Goal: Find contact information: Find contact information

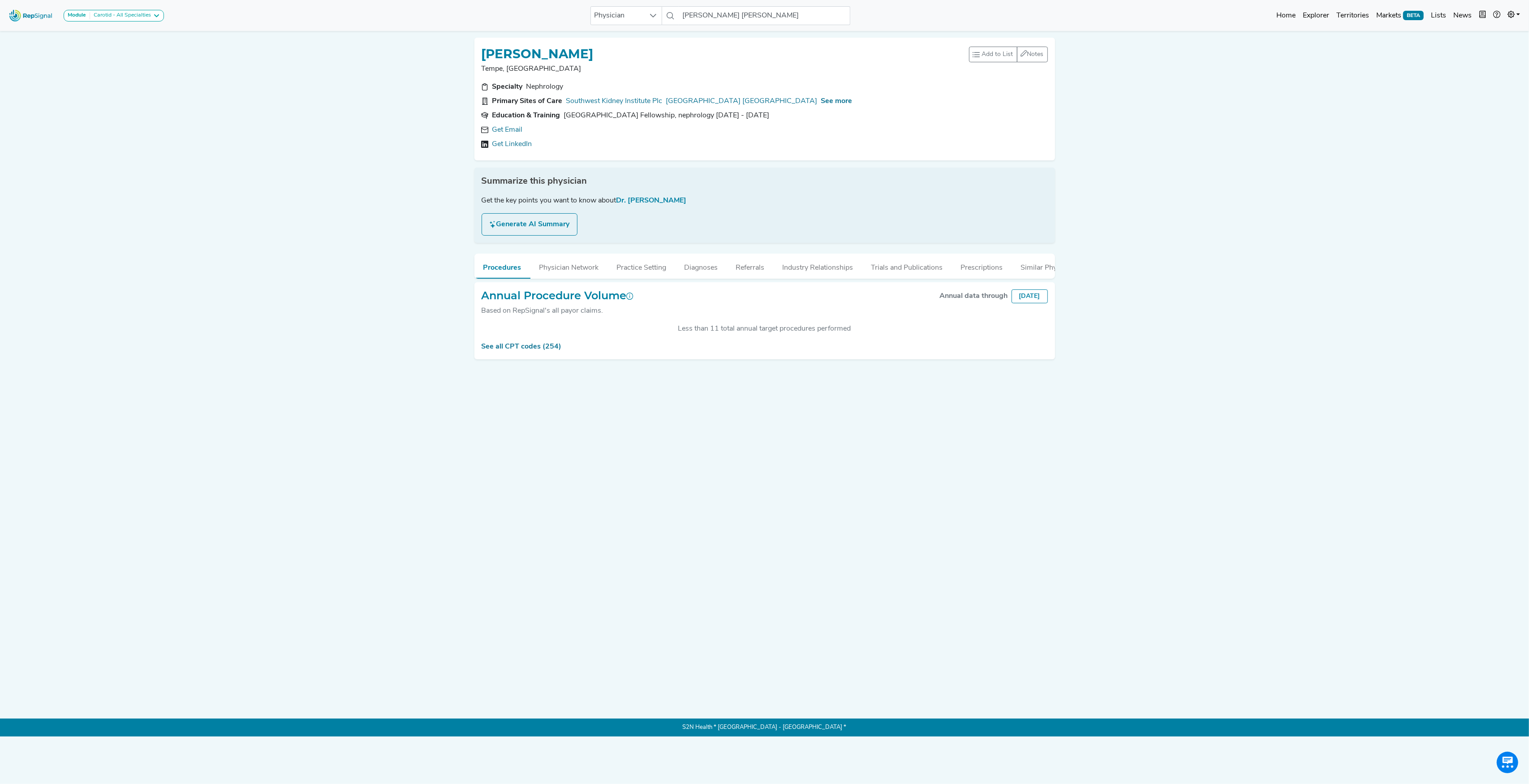
click at [838, 106] on div "See more" at bounding box center [836, 101] width 31 height 11
click at [832, 99] on span "See more" at bounding box center [836, 101] width 31 height 7
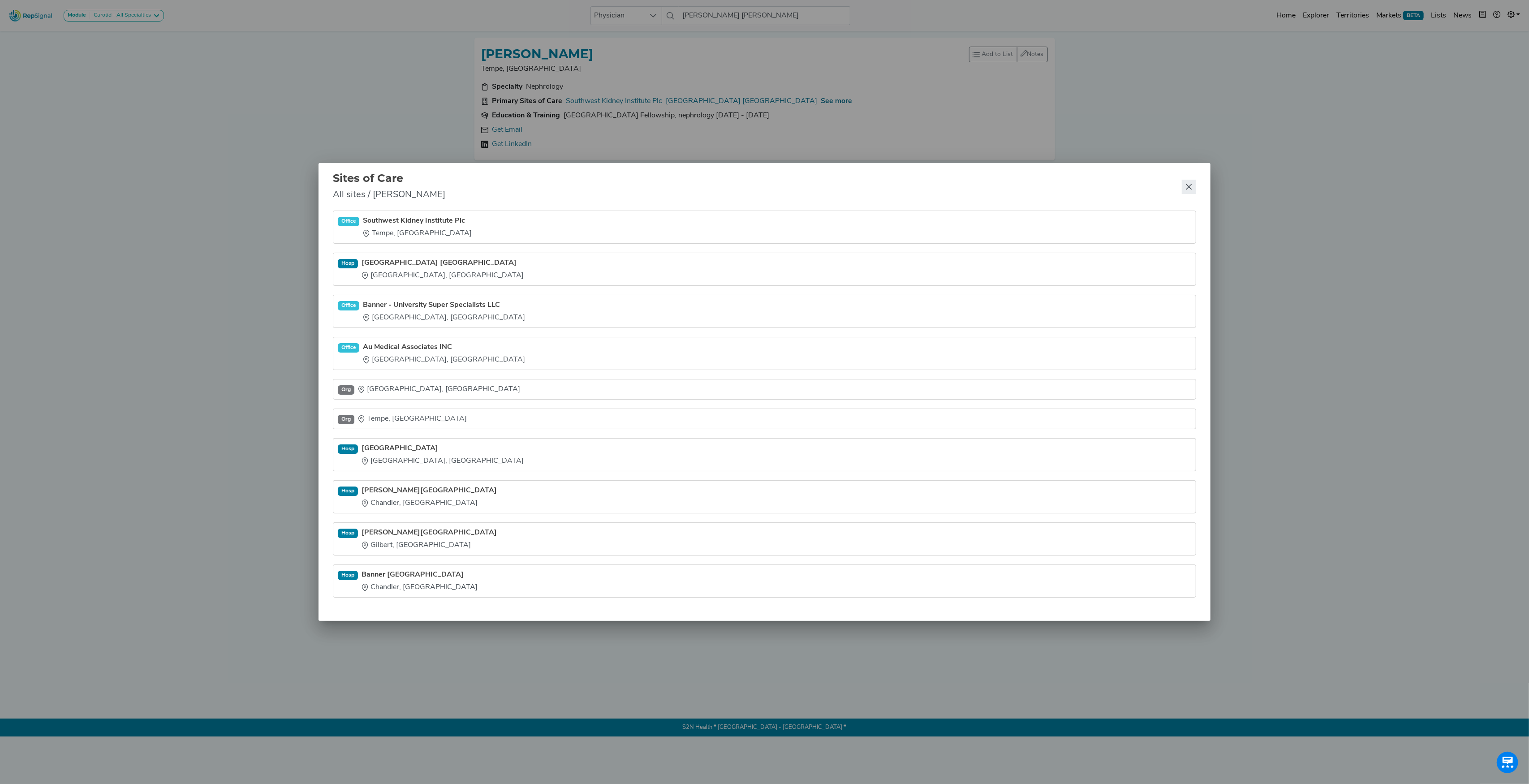
click at [1187, 185] on icon "Close" at bounding box center [1189, 187] width 7 height 7
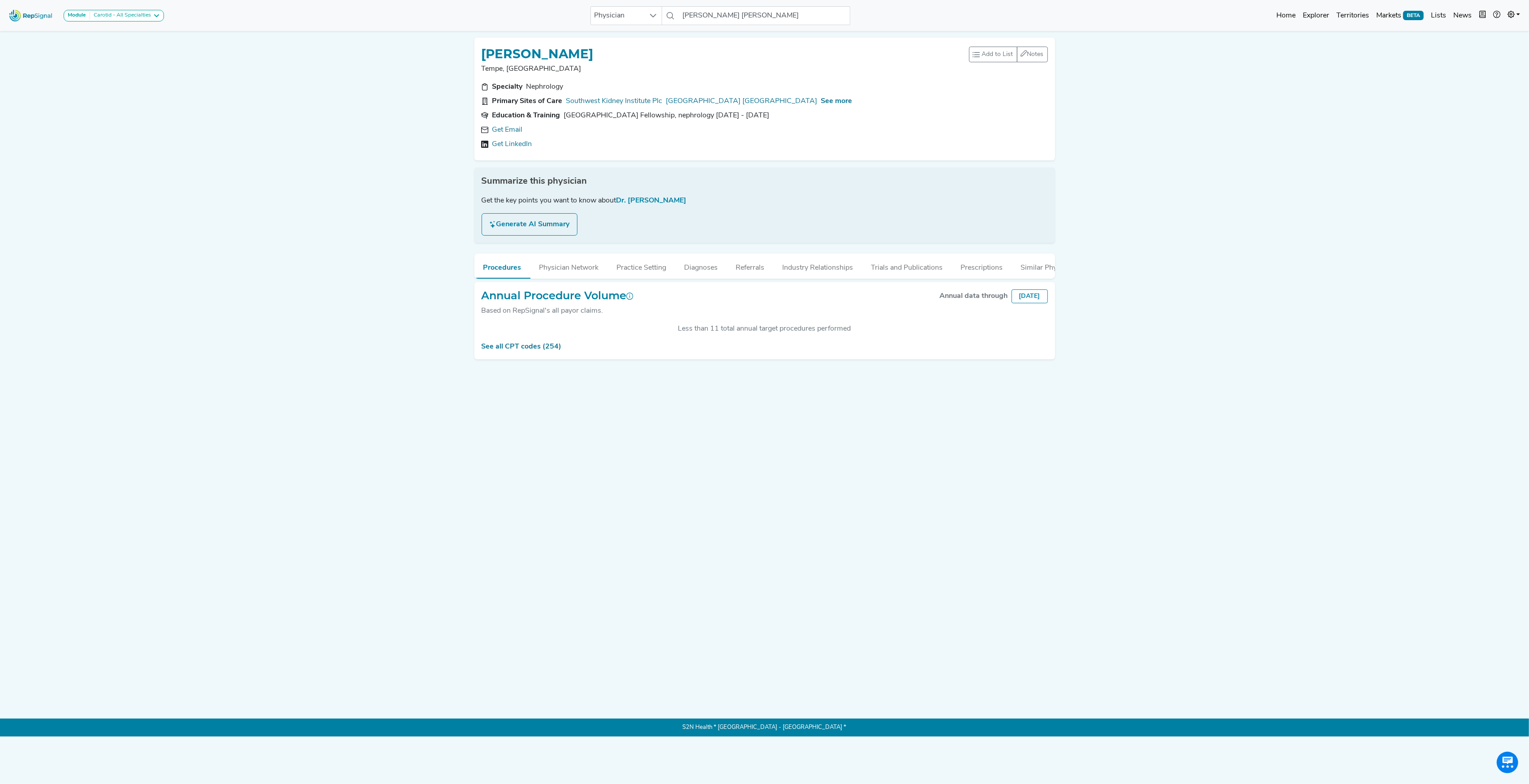
click at [33, 19] on img at bounding box center [31, 15] width 51 height 19
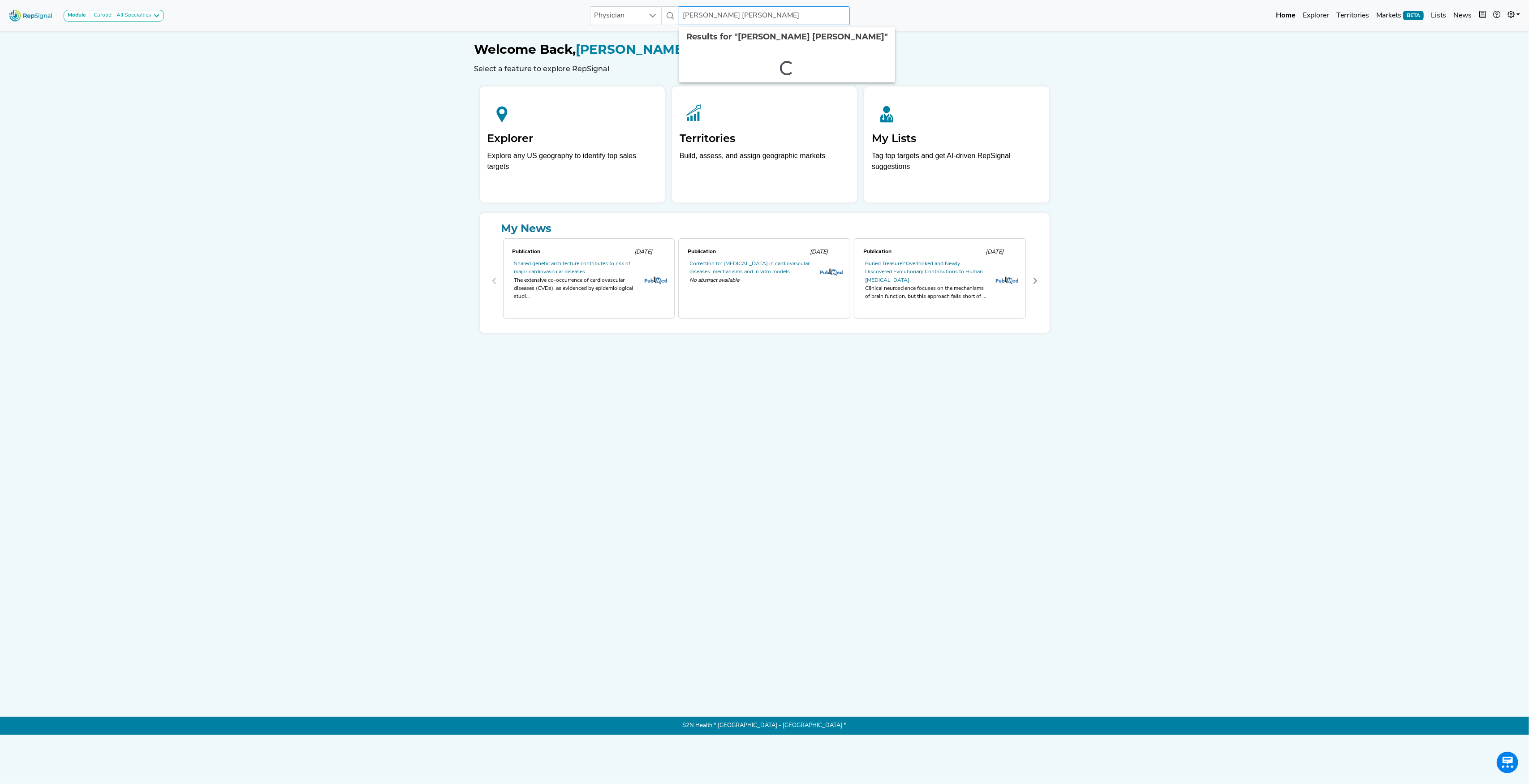
click at [719, 8] on input "[PERSON_NAME] [PERSON_NAME]" at bounding box center [764, 16] width 171 height 19
type input "[PERSON_NAME]"
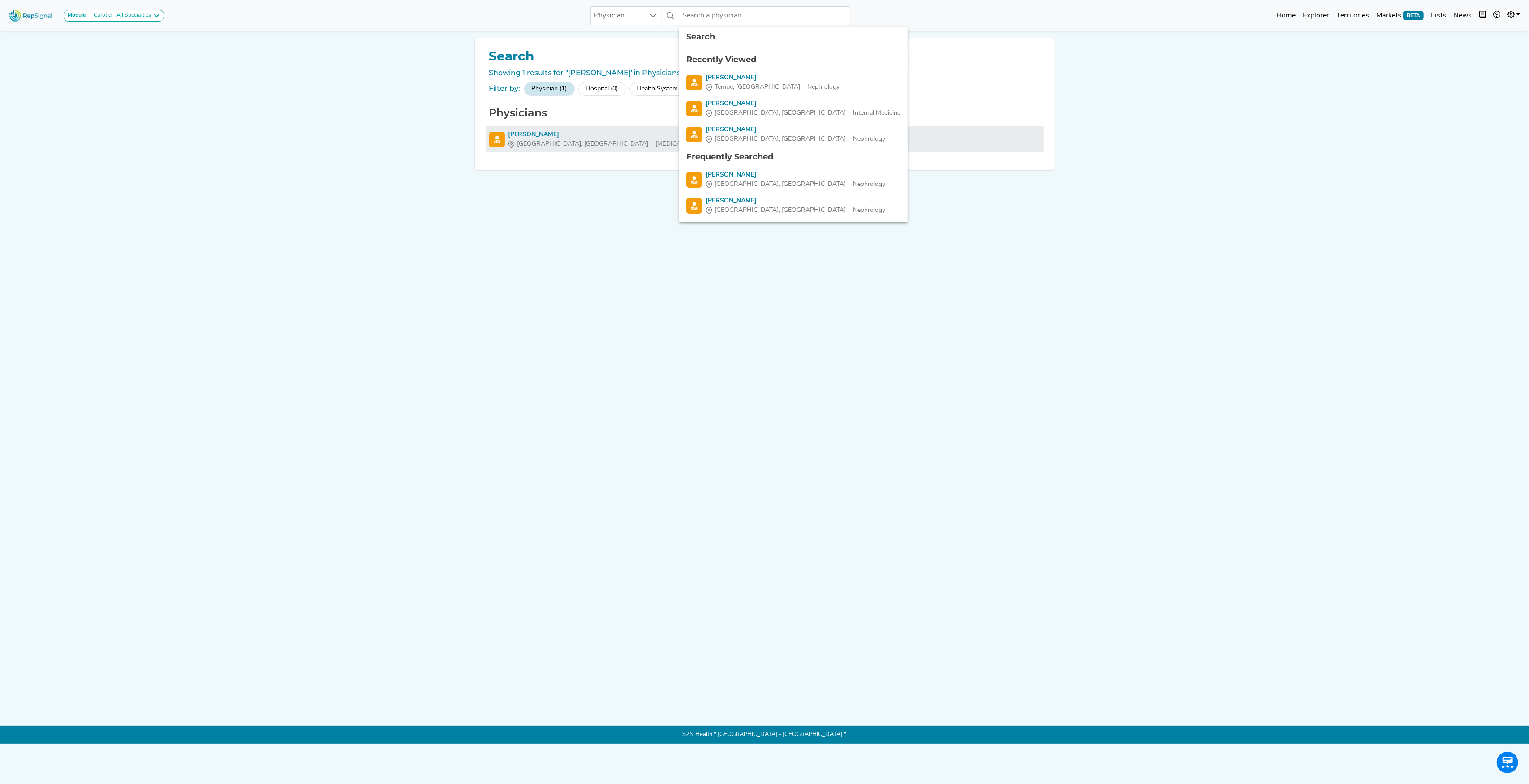
click at [534, 134] on div "[PERSON_NAME]" at bounding box center [607, 135] width 198 height 9
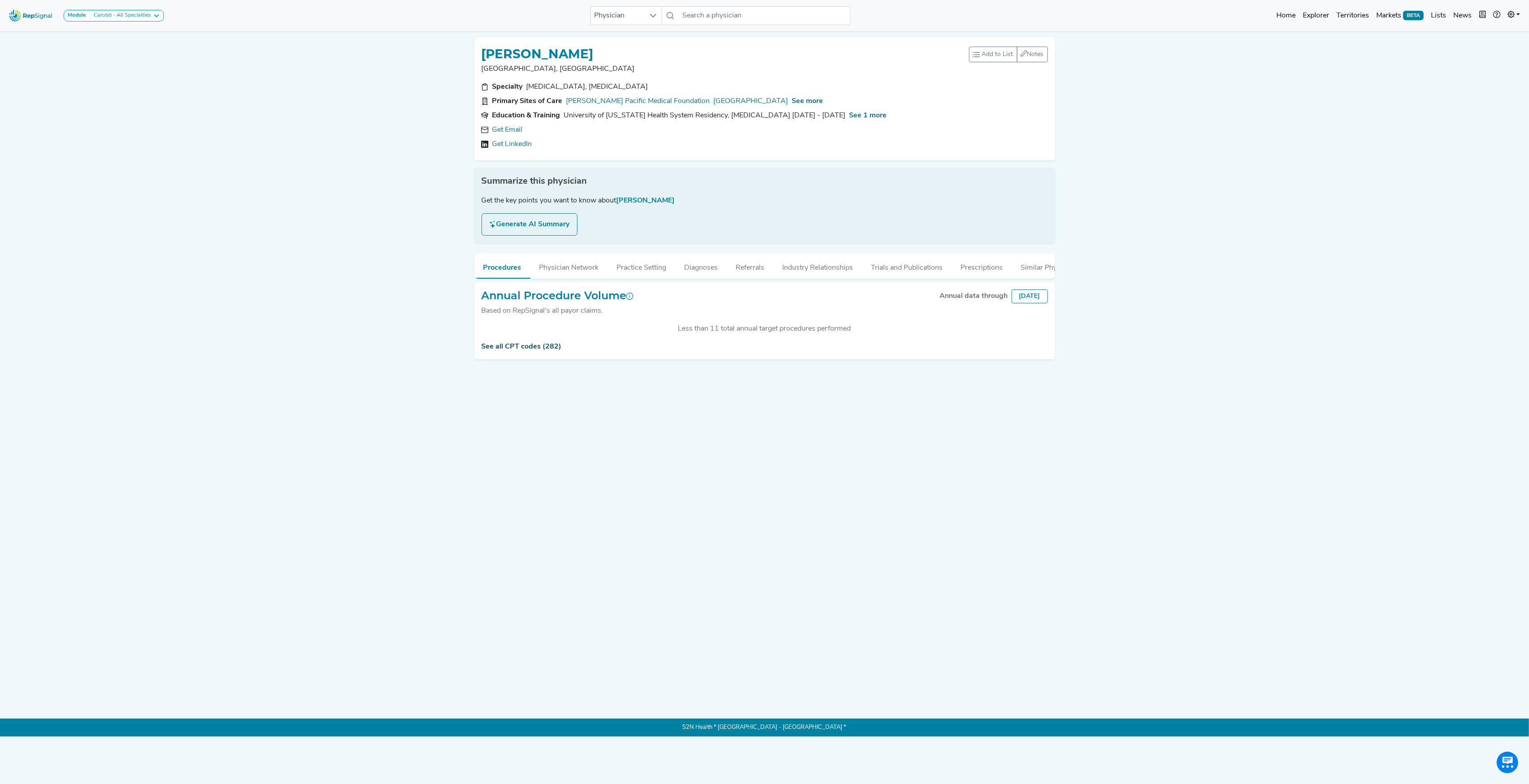
click at [522, 350] on link "See all CPT codes (282)" at bounding box center [521, 347] width 80 height 7
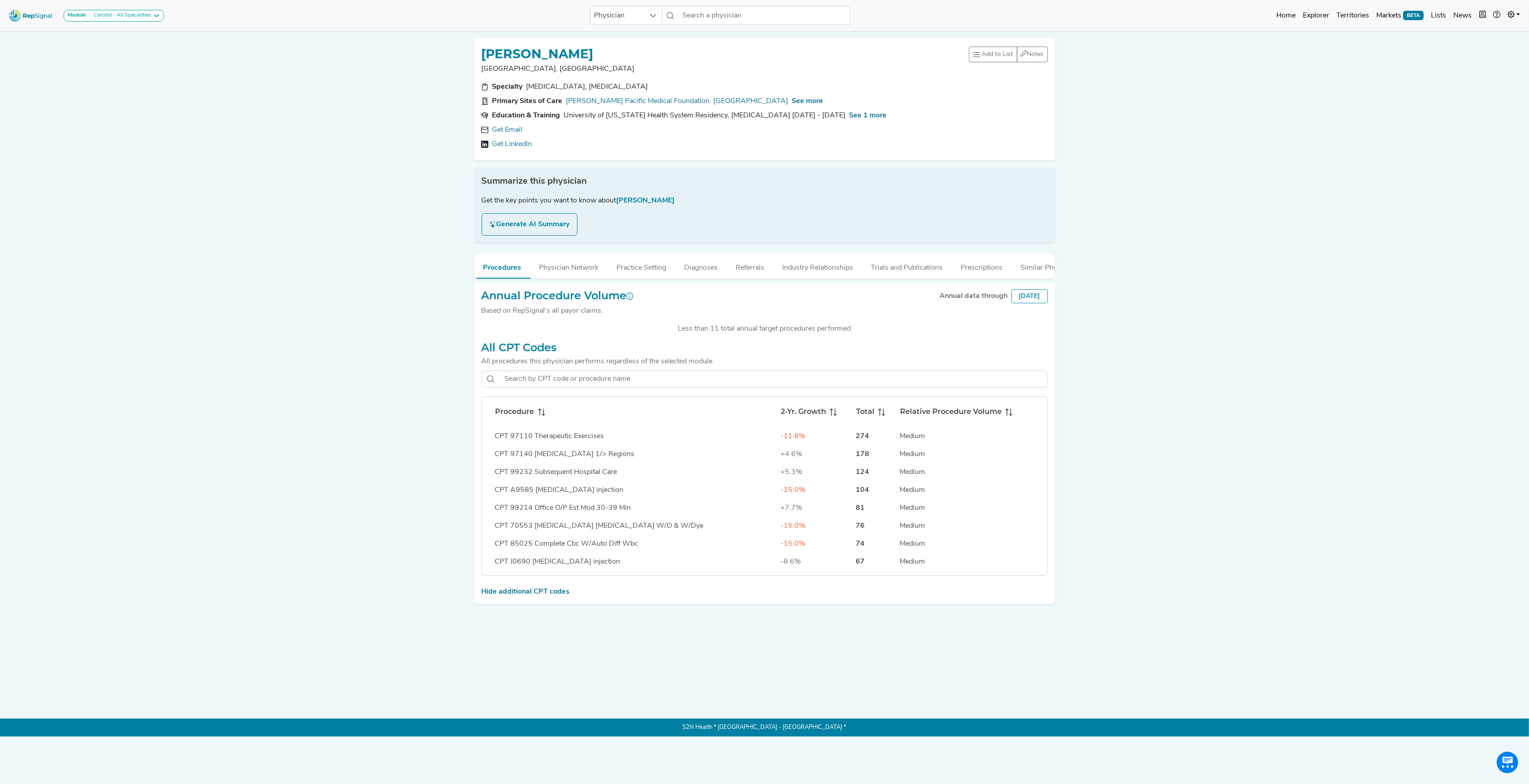
click at [540, 415] on icon at bounding box center [541, 412] width 7 height 7
click at [856, 417] on div "Total" at bounding box center [874, 411] width 36 height 11
click at [855, 115] on span "See 1 more" at bounding box center [868, 116] width 37 height 7
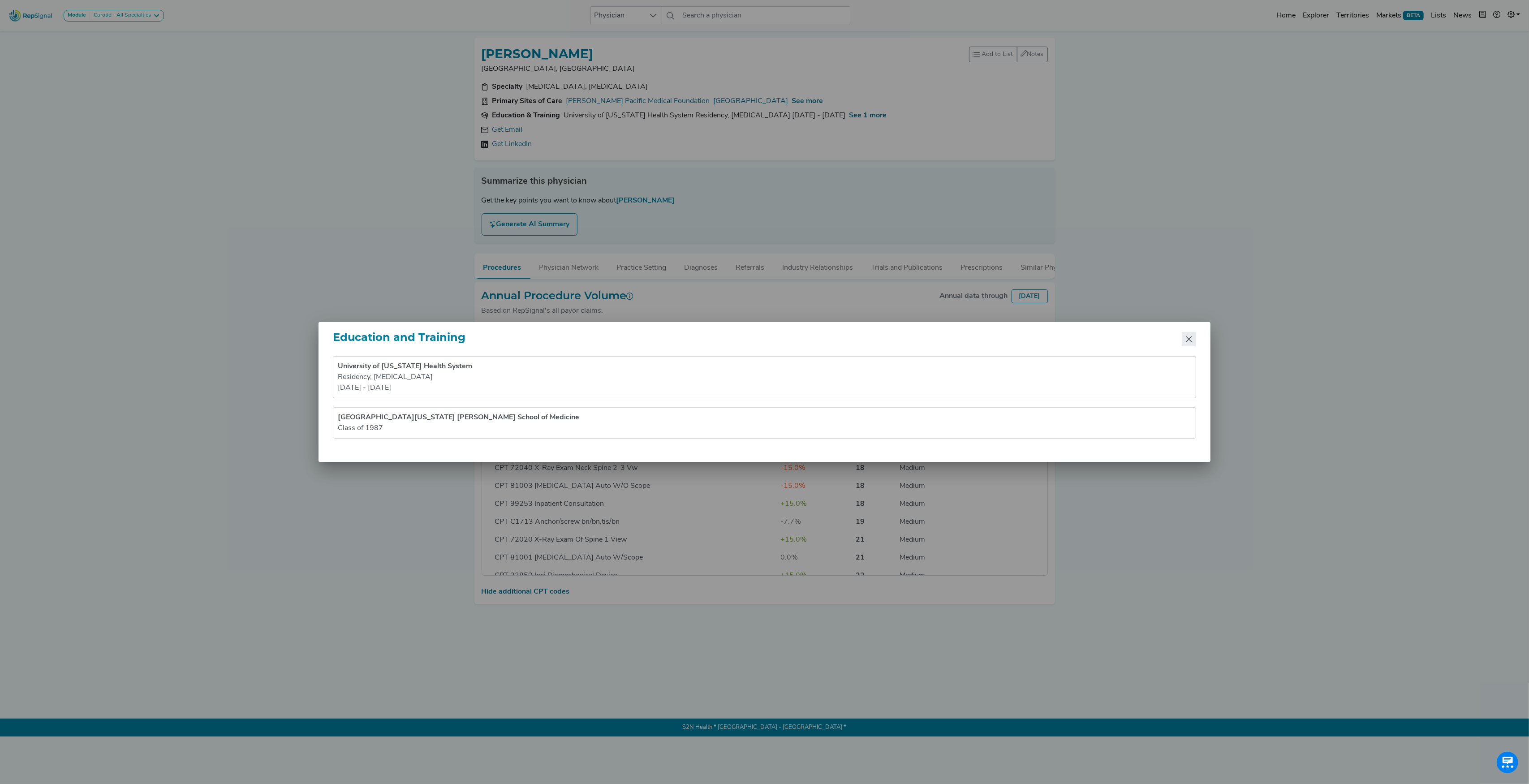
click at [1194, 339] on button "Close" at bounding box center [1189, 339] width 14 height 14
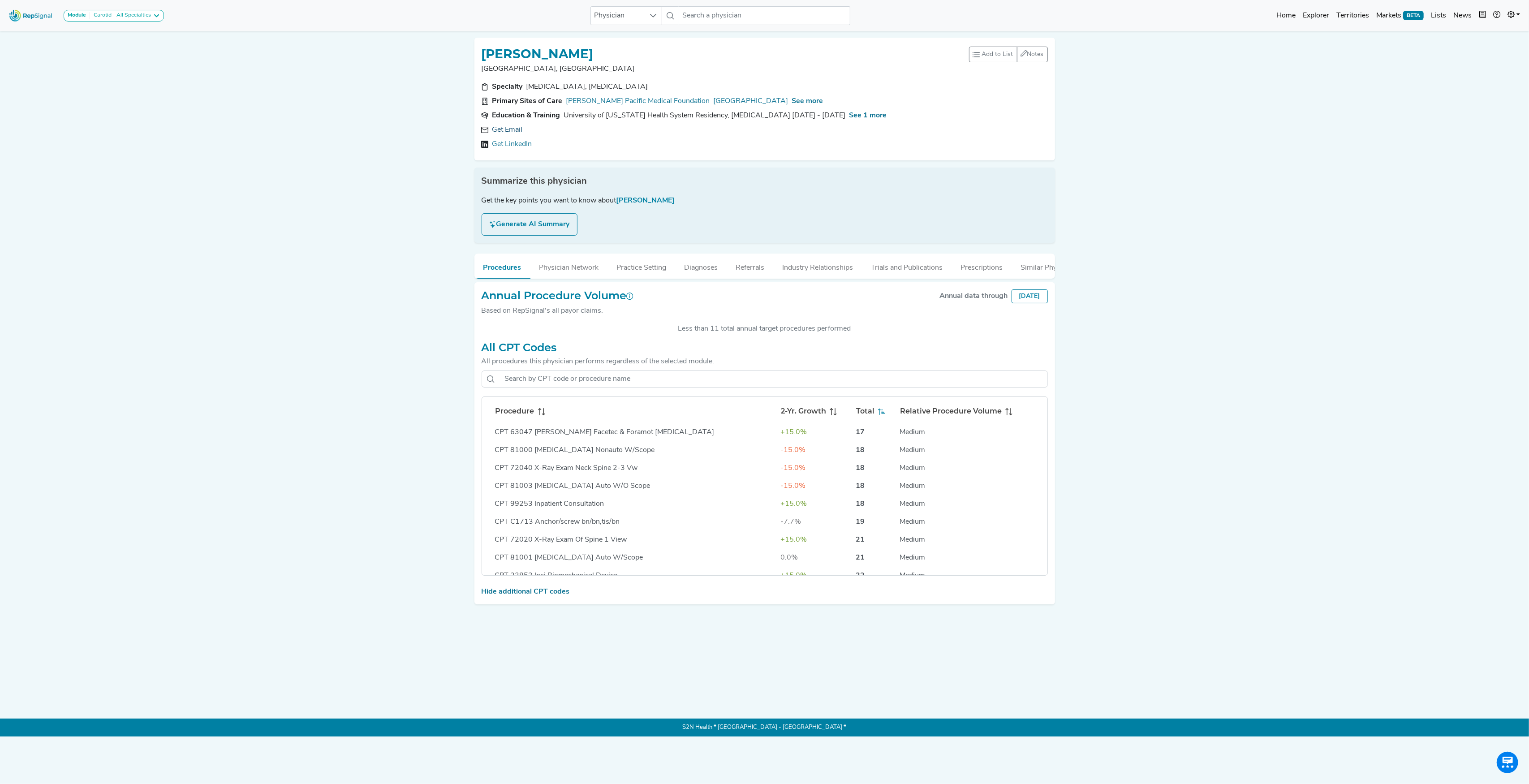
click at [505, 126] on link "Get Email" at bounding box center [507, 130] width 30 height 11
click at [36, 15] on img at bounding box center [31, 15] width 51 height 19
